Goal: Task Accomplishment & Management: Manage account settings

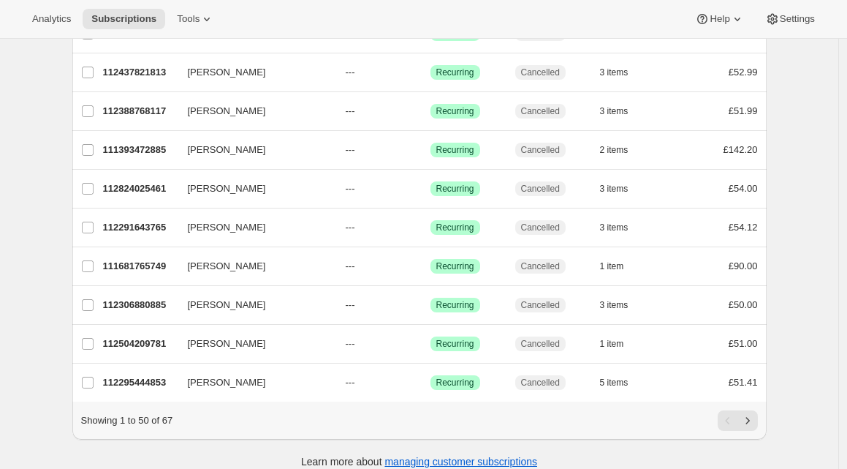
scroll to position [1721, 0]
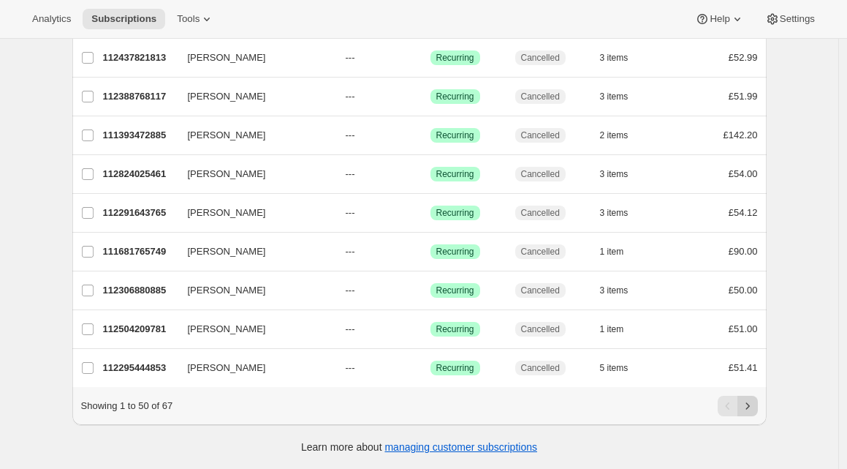
click at [755, 407] on icon "Next" at bounding box center [748, 405] width 15 height 15
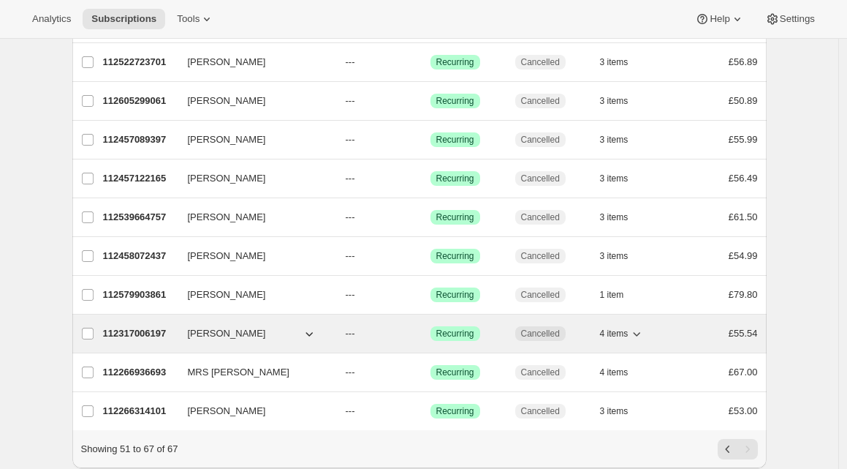
scroll to position [387, 0]
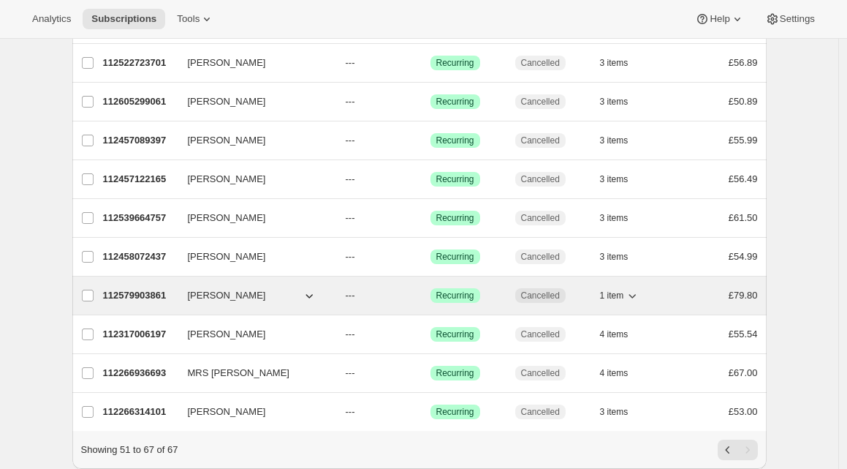
click at [187, 295] on div "112579903861 [PERSON_NAME] --- Success Recurring Cancelled 1 item £79.80" at bounding box center [430, 295] width 655 height 20
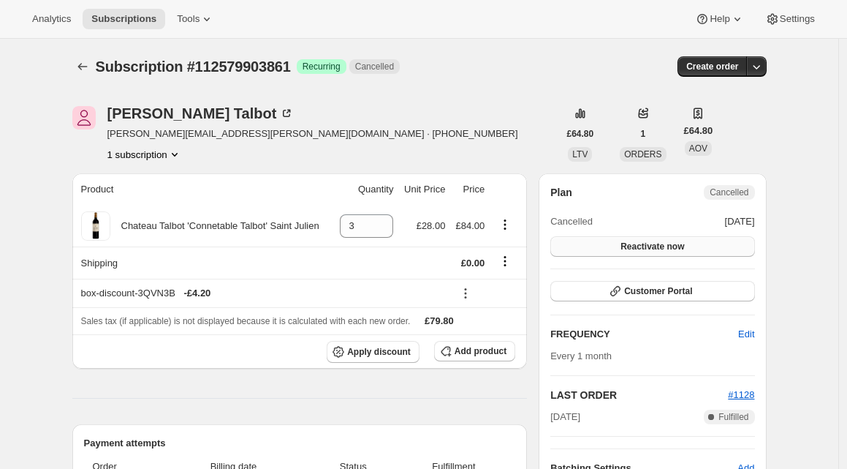
click at [630, 245] on span "Reactivate now" at bounding box center [653, 247] width 64 height 12
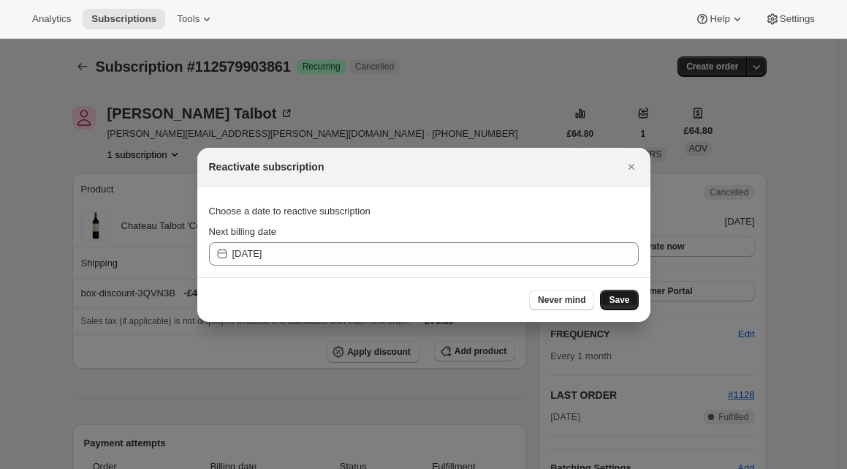
click at [624, 295] on span "Save" at bounding box center [619, 300] width 20 height 12
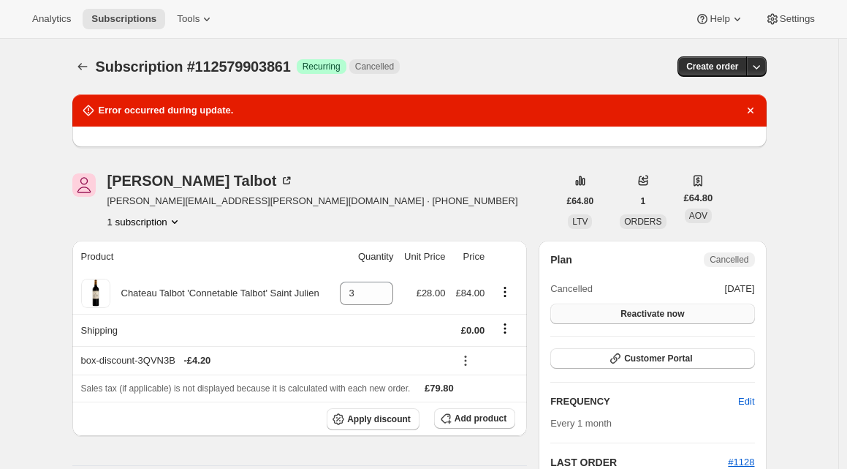
click at [696, 309] on button "Reactivate now" at bounding box center [652, 313] width 204 height 20
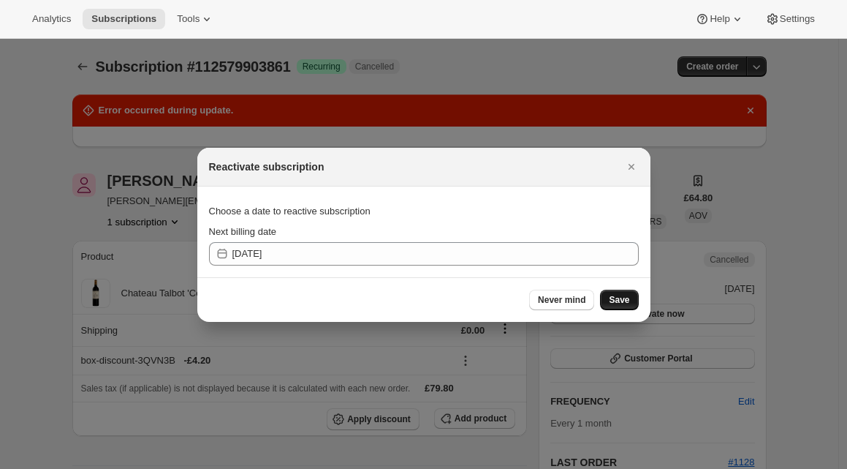
click at [610, 295] on span "Save" at bounding box center [619, 300] width 20 height 12
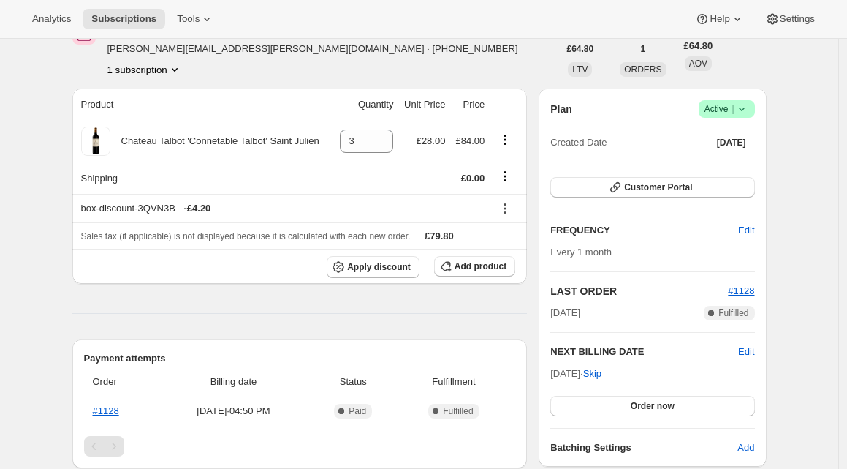
scroll to position [218, 0]
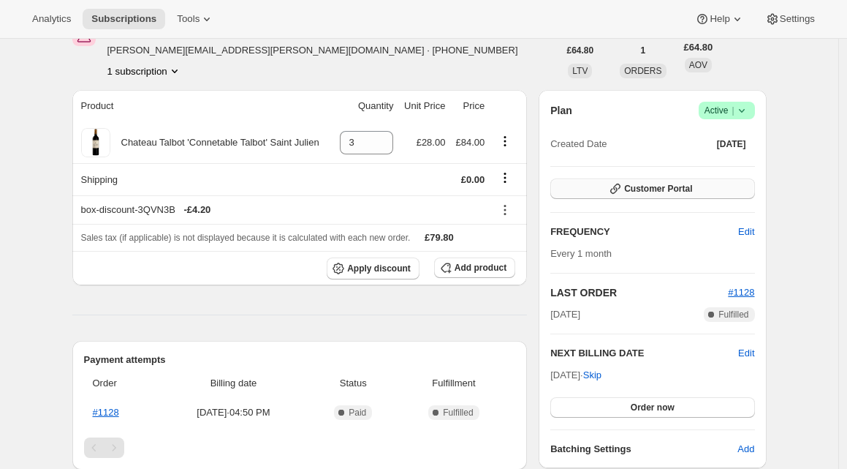
click at [647, 186] on span "Customer Portal" at bounding box center [658, 189] width 68 height 12
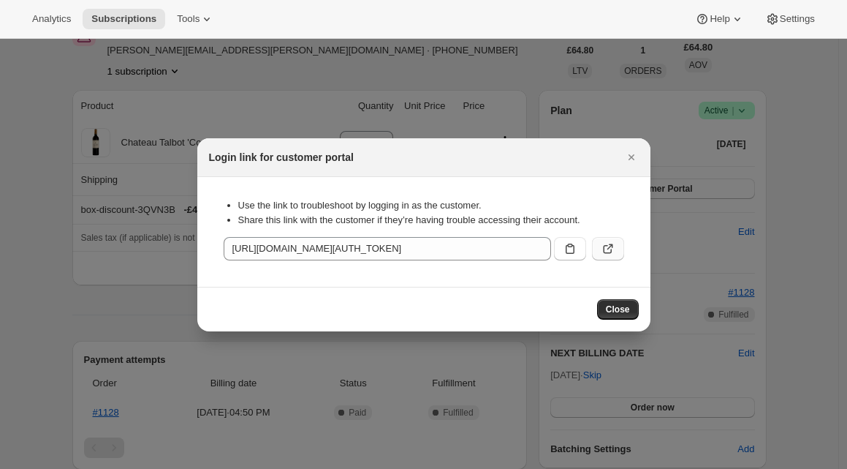
click at [609, 249] on icon ":ren:" at bounding box center [608, 248] width 15 height 15
click at [608, 304] on span "Close" at bounding box center [618, 309] width 24 height 12
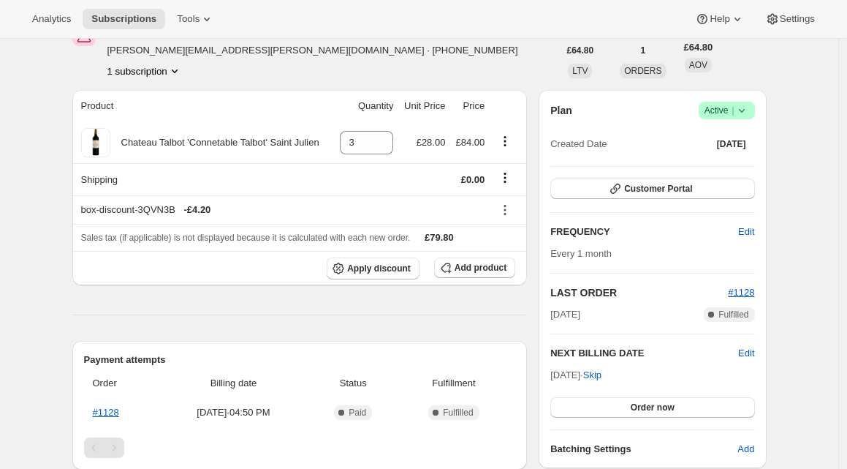
click at [536, 246] on div "[PERSON_NAME] [PERSON_NAME][EMAIL_ADDRESS][PERSON_NAME][DOMAIN_NAME] · [PHONE_N…" at bounding box center [414, 450] width 706 height 902
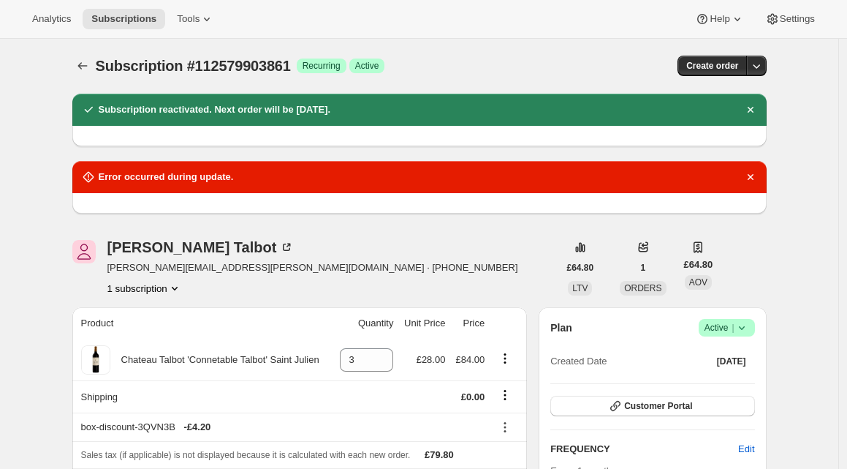
scroll to position [0, 0]
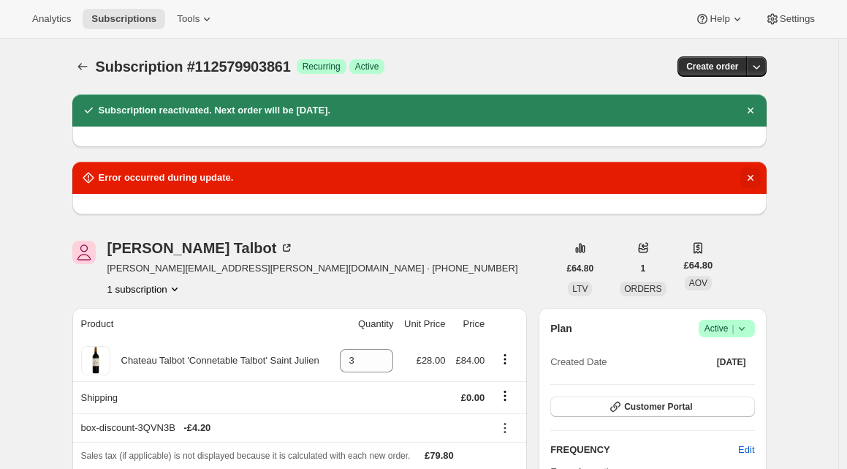
click at [751, 175] on icon "Dismiss notification" at bounding box center [750, 177] width 15 height 15
